Goal: Transaction & Acquisition: Purchase product/service

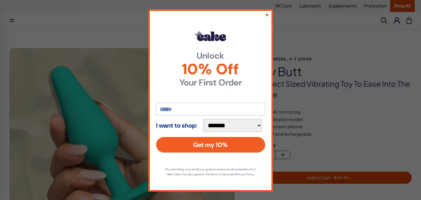
click at [264, 14] on button "×" at bounding box center [266, 14] width 4 height 7
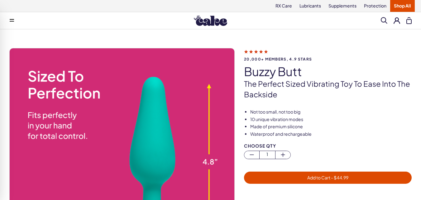
scroll to position [62, 0]
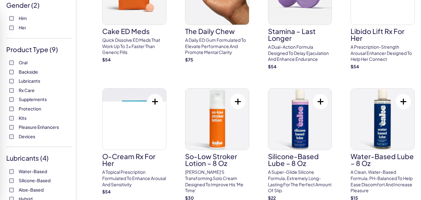
scroll to position [156, 0]
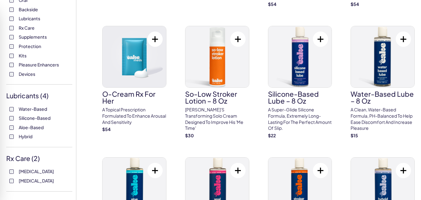
click at [39, 118] on span "Silicone-Based" at bounding box center [35, 118] width 32 height 8
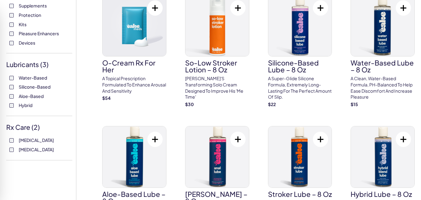
click at [21, 43] on span "Devices" at bounding box center [27, 43] width 17 height 8
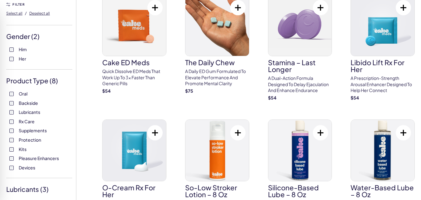
scroll to position [125, 0]
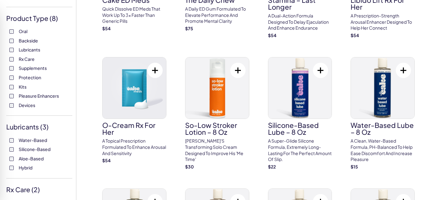
click at [23, 32] on span "Oral" at bounding box center [23, 31] width 9 height 8
